Goal: Check status

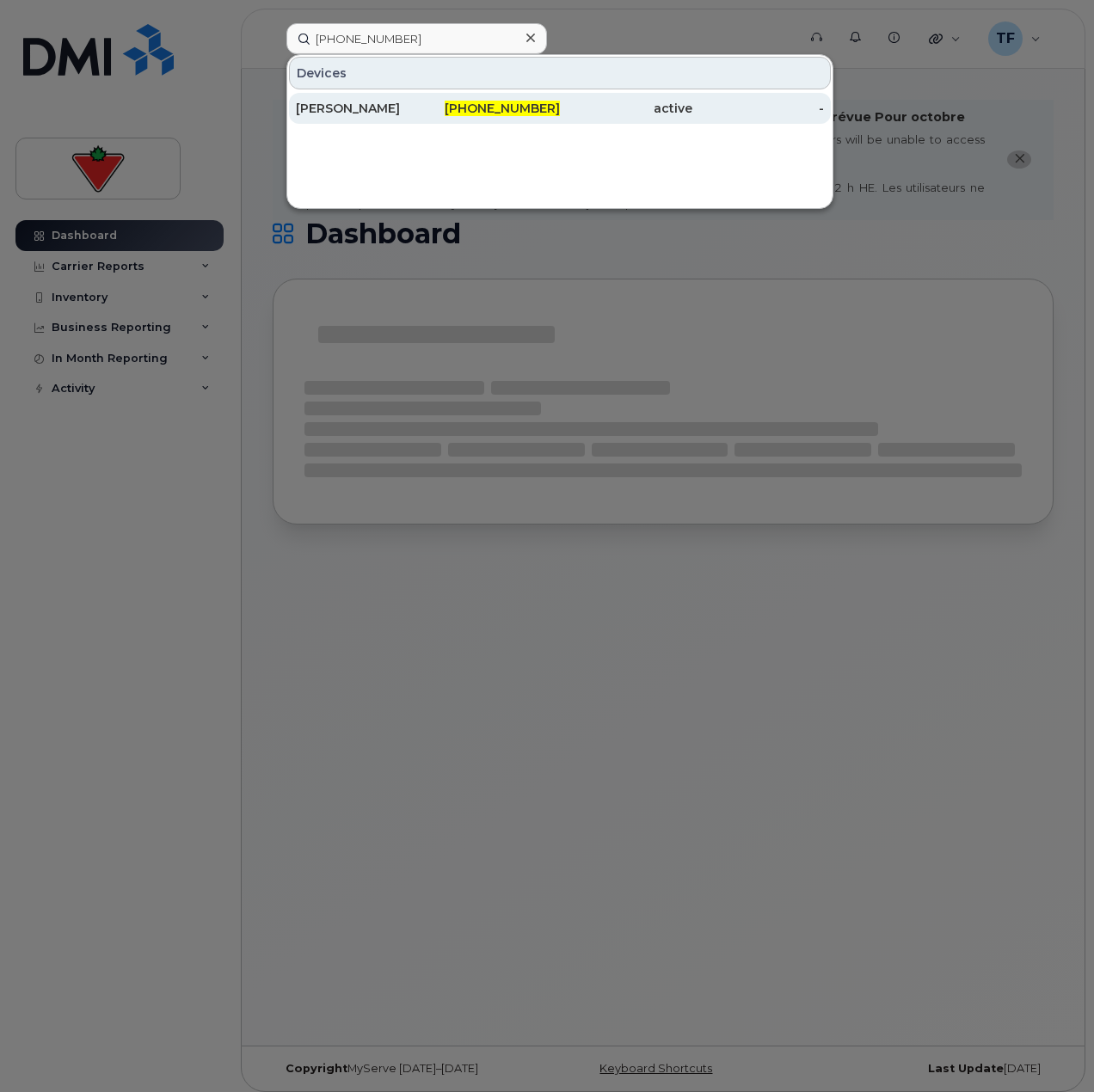
type input "[PHONE_NUMBER]"
click at [438, 106] on div "[PHONE_NUMBER]" at bounding box center [494, 108] width 132 height 17
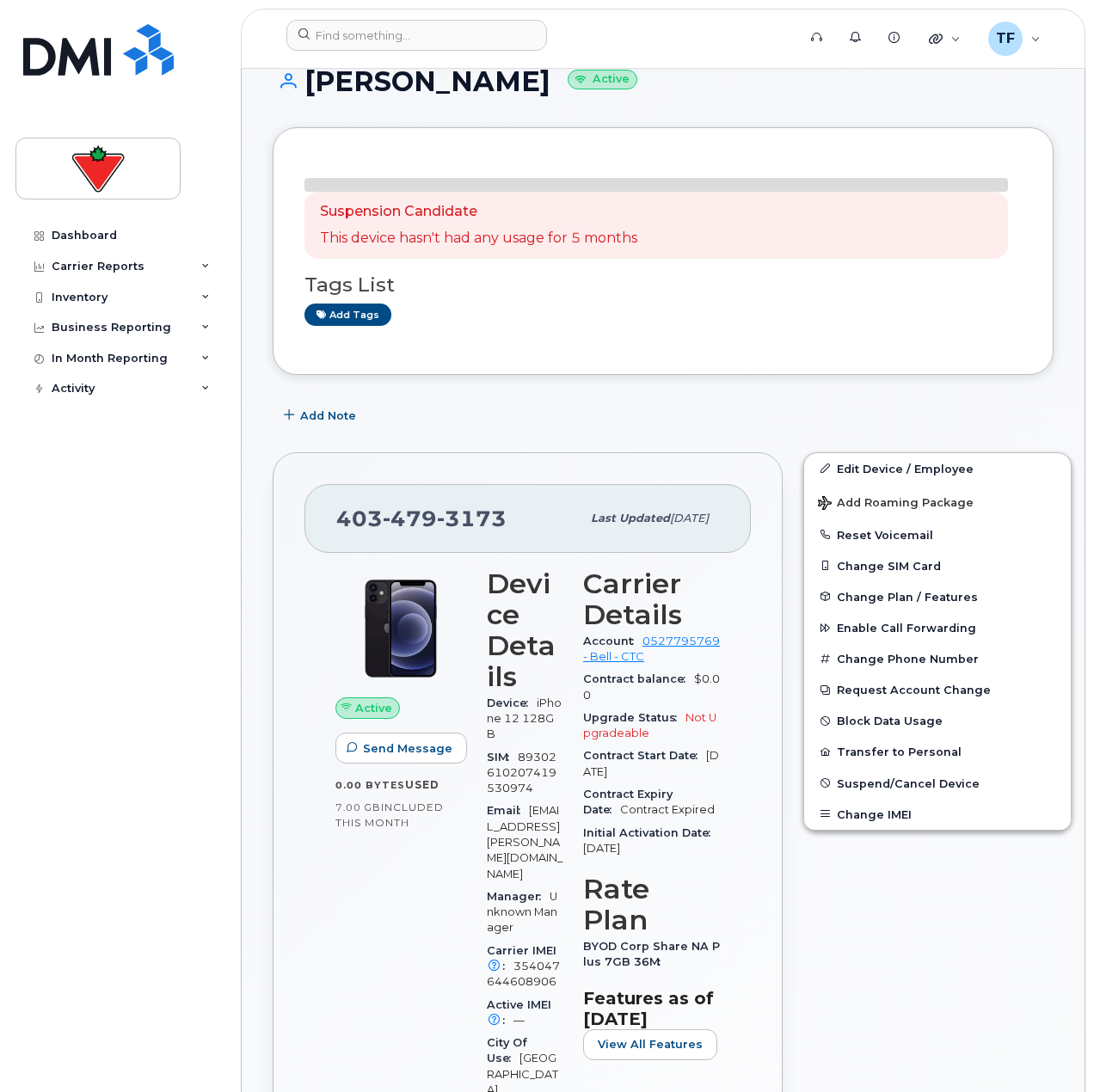
scroll to position [344, 0]
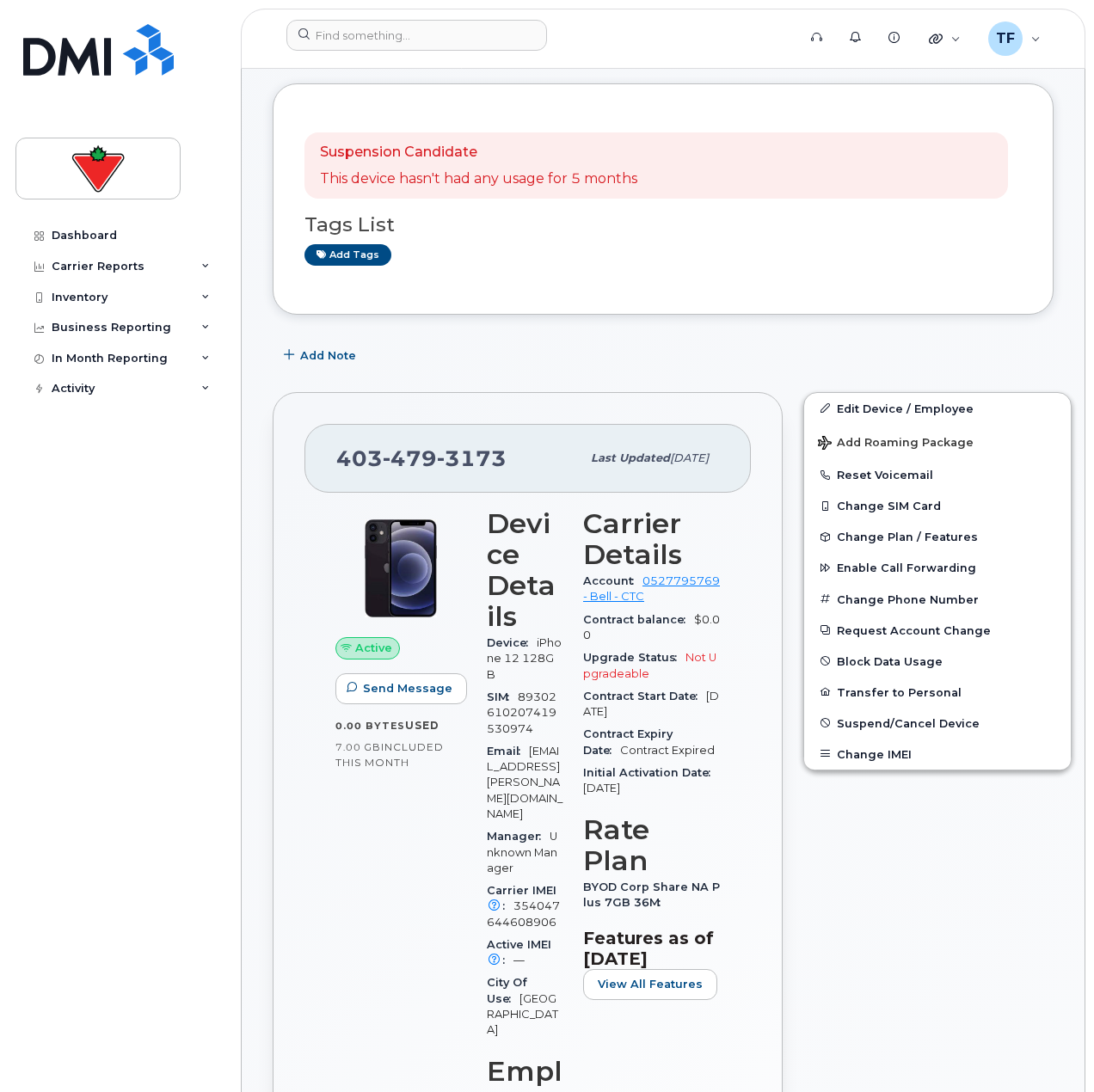
click at [640, 283] on div "Suspension Candidate This device hasn't had any usage for 5 months Tags List Ad…" at bounding box center [662, 199] width 781 height 232
